Goal: Task Accomplishment & Management: Complete application form

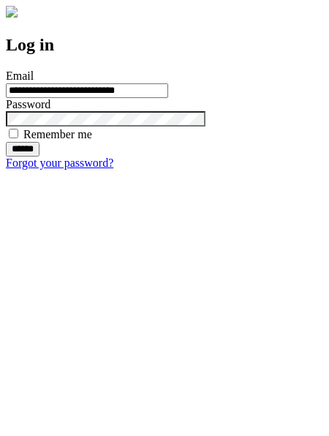
type input "**********"
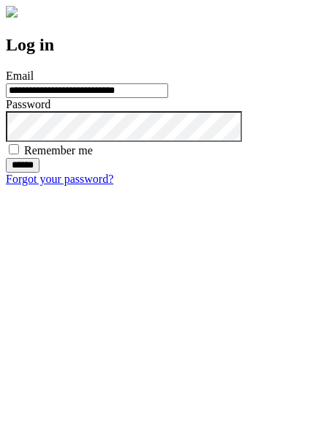
click at [40, 173] on input "******" at bounding box center [23, 165] width 34 height 15
